Goal: Task Accomplishment & Management: Manage account settings

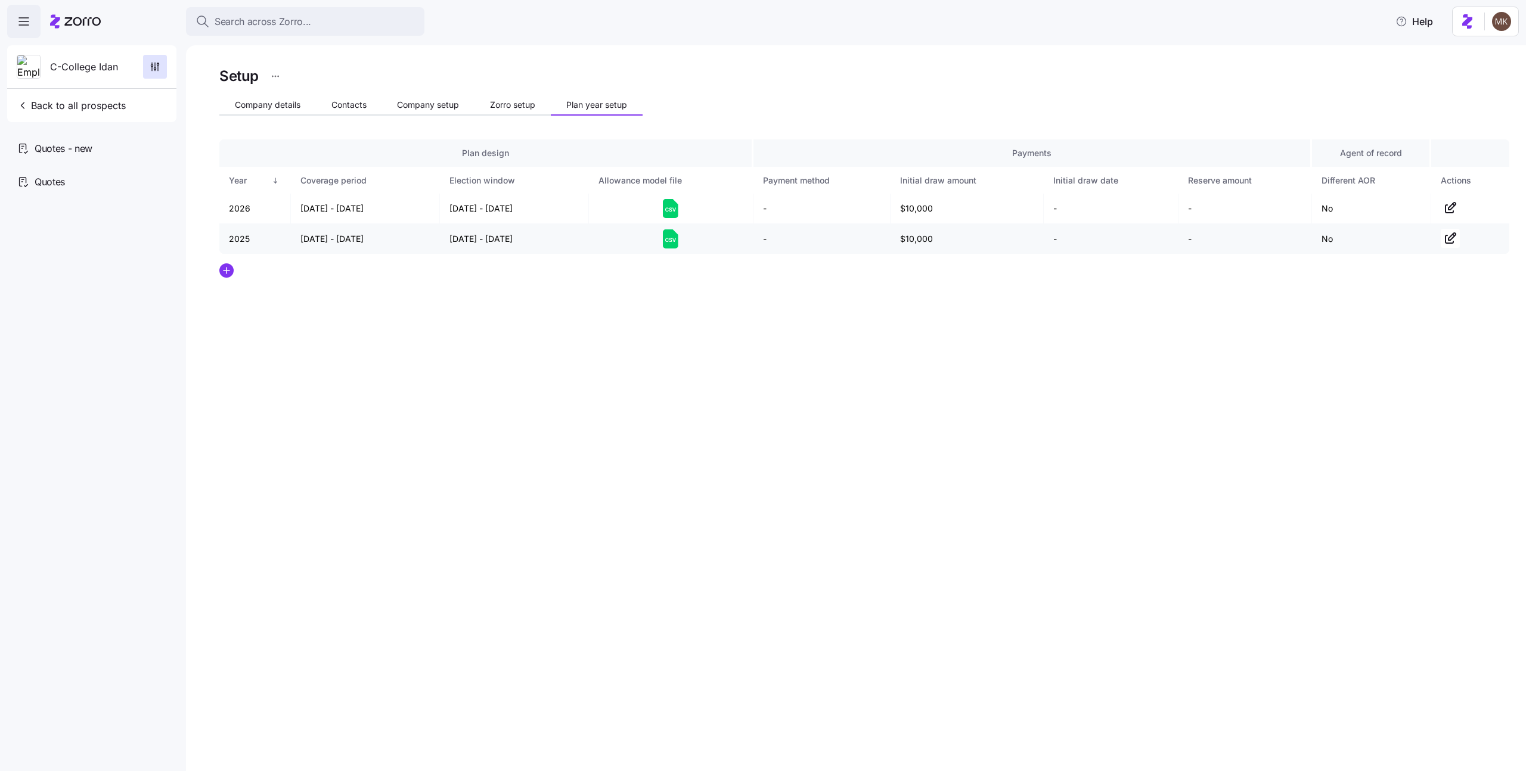
click at [665, 241] on icon at bounding box center [670, 238] width 15 height 19
click at [671, 212] on icon at bounding box center [670, 208] width 15 height 19
click at [800, 327] on div "Setup Company details Contacts Company setup Zorro setup Plan year setup Plan d…" at bounding box center [864, 199] width 1290 height 271
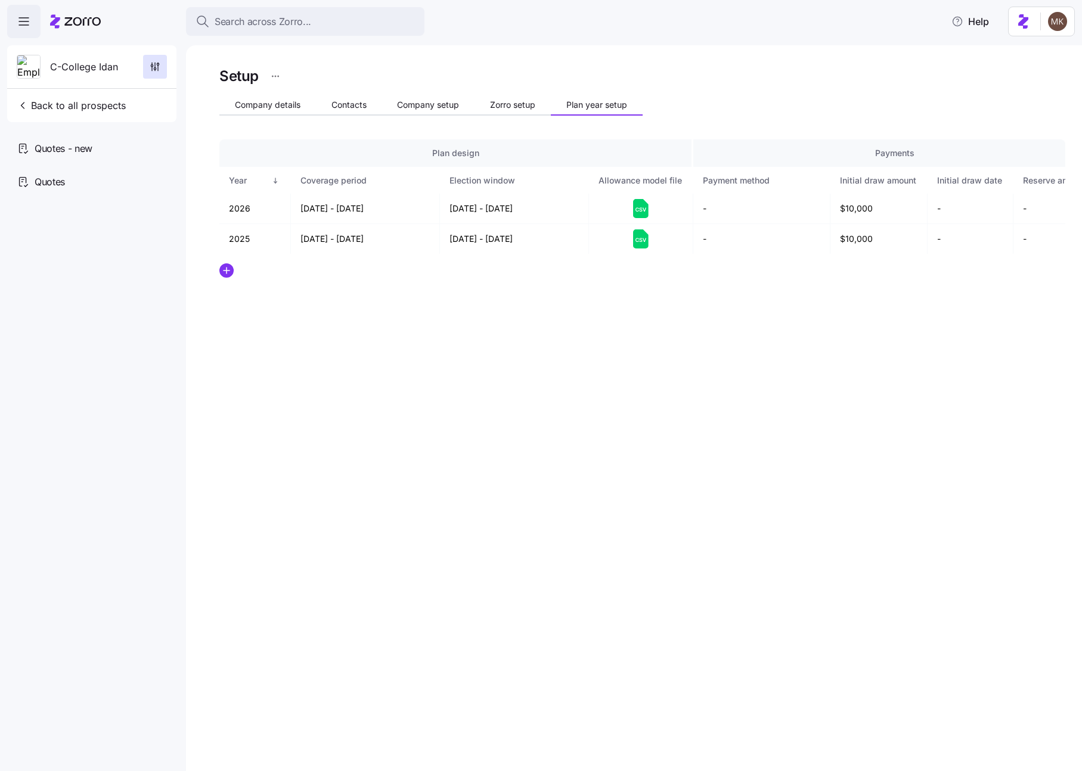
click at [678, 348] on div "Setup Company details Contacts Company setup Zorro setup Plan year setup Plan d…" at bounding box center [634, 408] width 896 height 726
click at [690, 321] on div "Setup Company details Contacts Company setup Zorro setup Plan year setup Plan d…" at bounding box center [642, 199] width 846 height 271
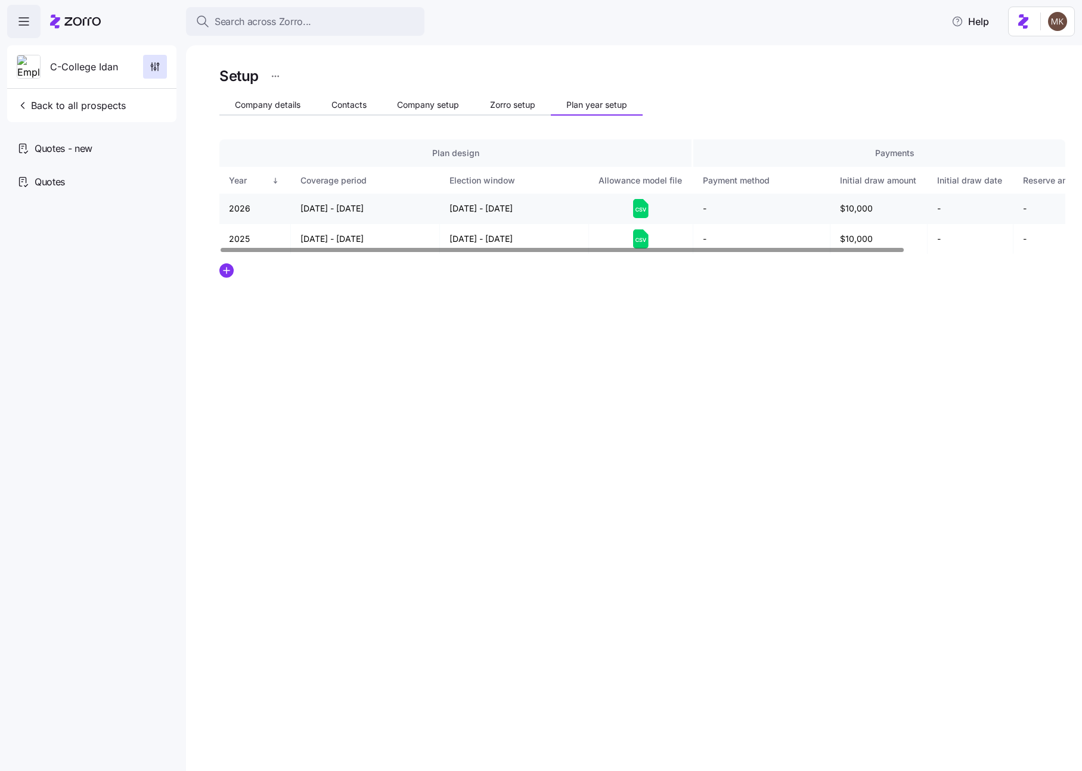
click at [643, 206] on icon at bounding box center [640, 208] width 15 height 19
click at [433, 375] on div "Setup Company details Contacts Company setup Zorro setup Plan year setup Plan d…" at bounding box center [634, 408] width 896 height 726
click at [575, 336] on div "Setup Company details Contacts Company setup Zorro setup Plan year setup Plan d…" at bounding box center [634, 408] width 896 height 726
